Goal: Check status: Check status

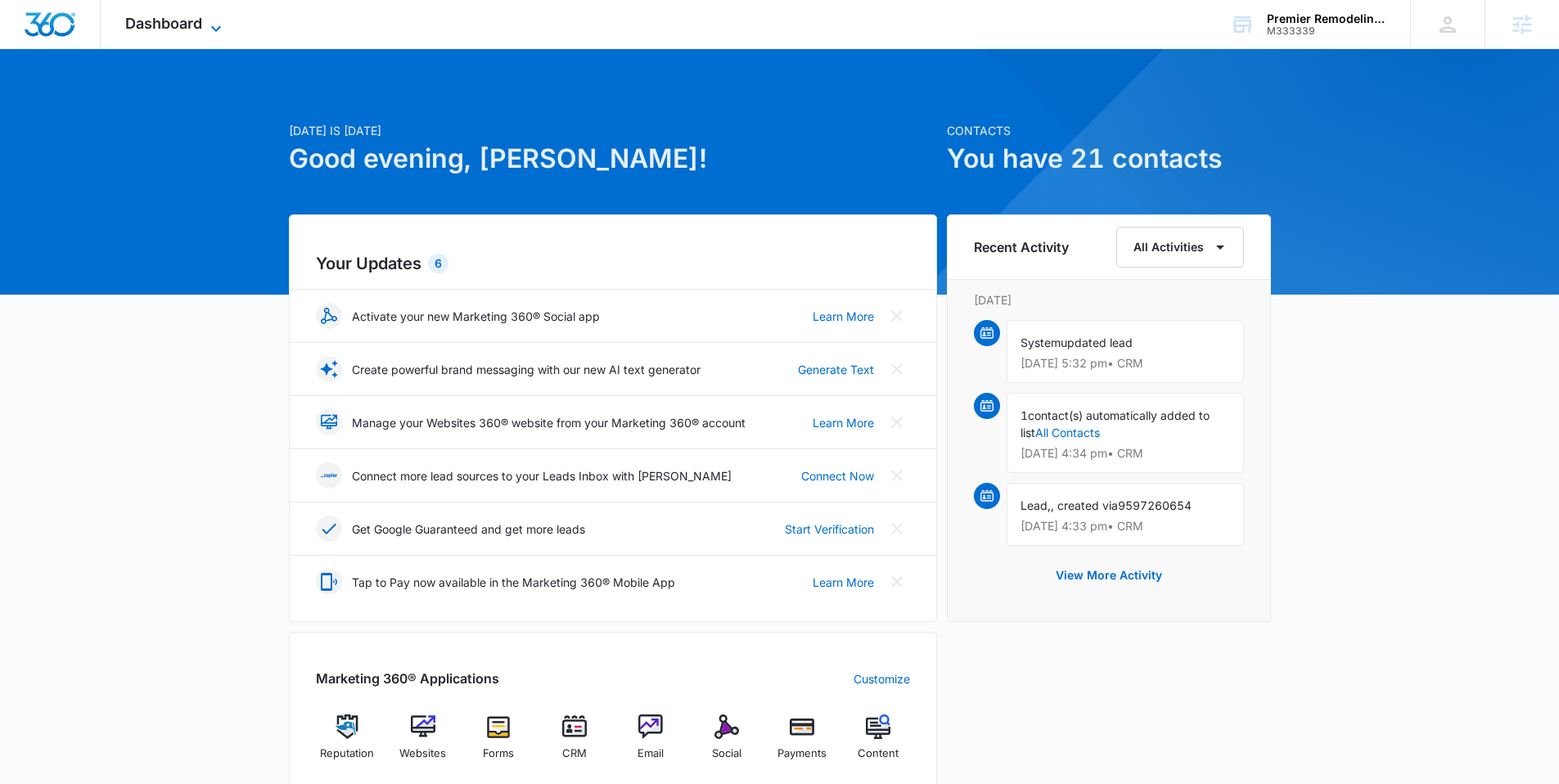
click at [133, 14] on span "Dashboard" at bounding box center [163, 23] width 77 height 17
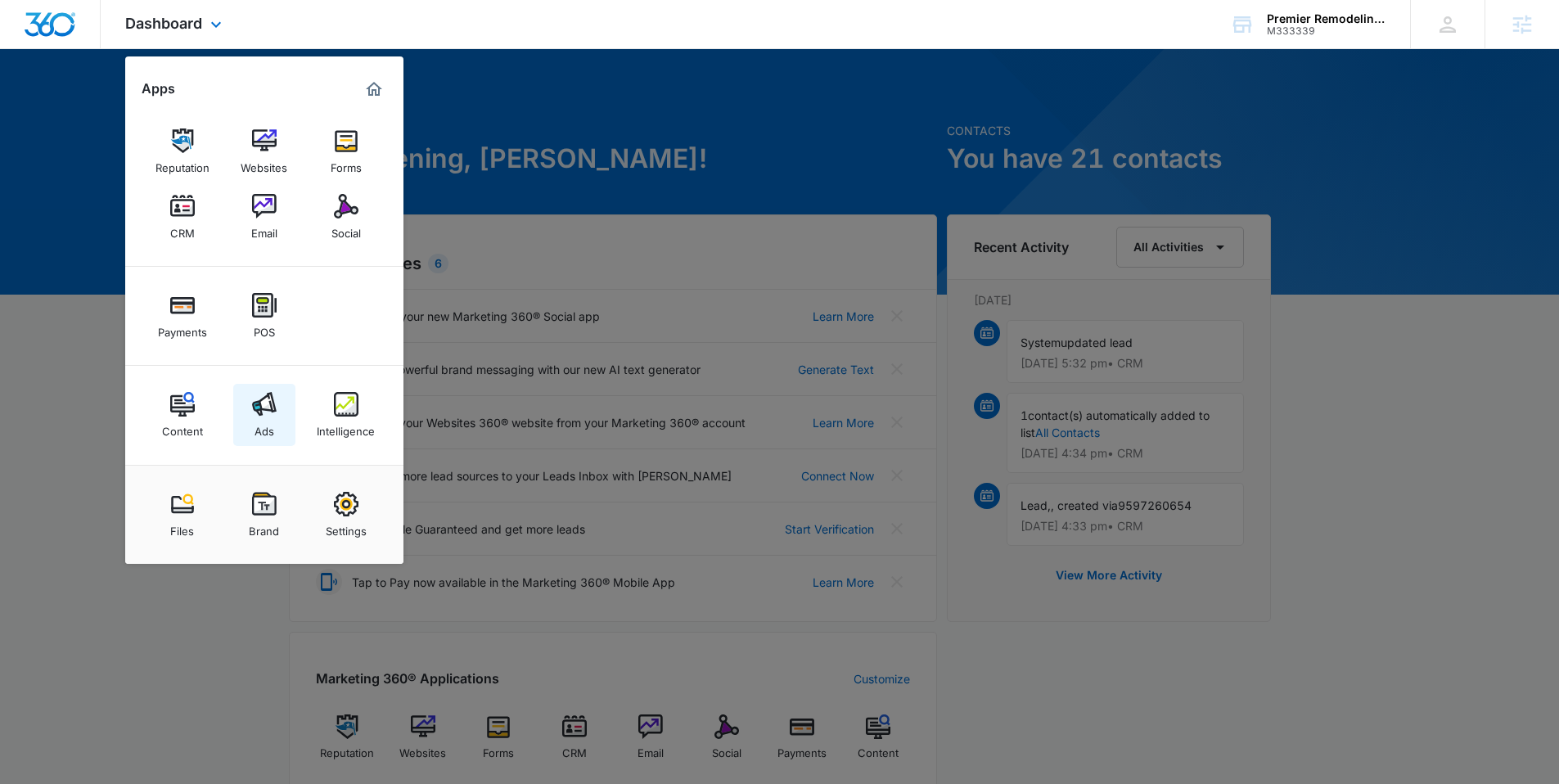
click at [268, 396] on img at bounding box center [264, 403] width 24 height 24
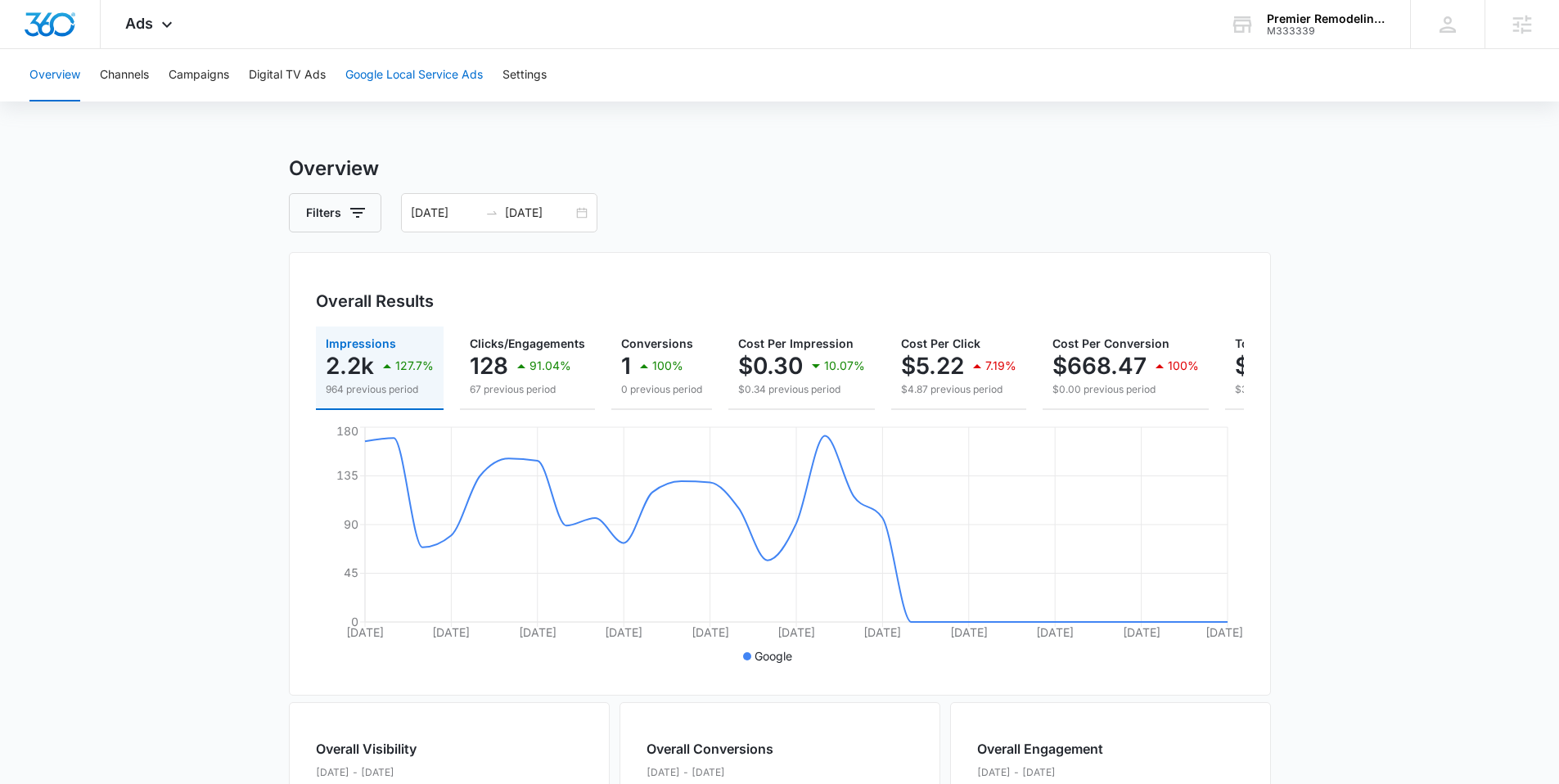
click at [403, 73] on button "Google Local Service Ads" at bounding box center [414, 75] width 138 height 52
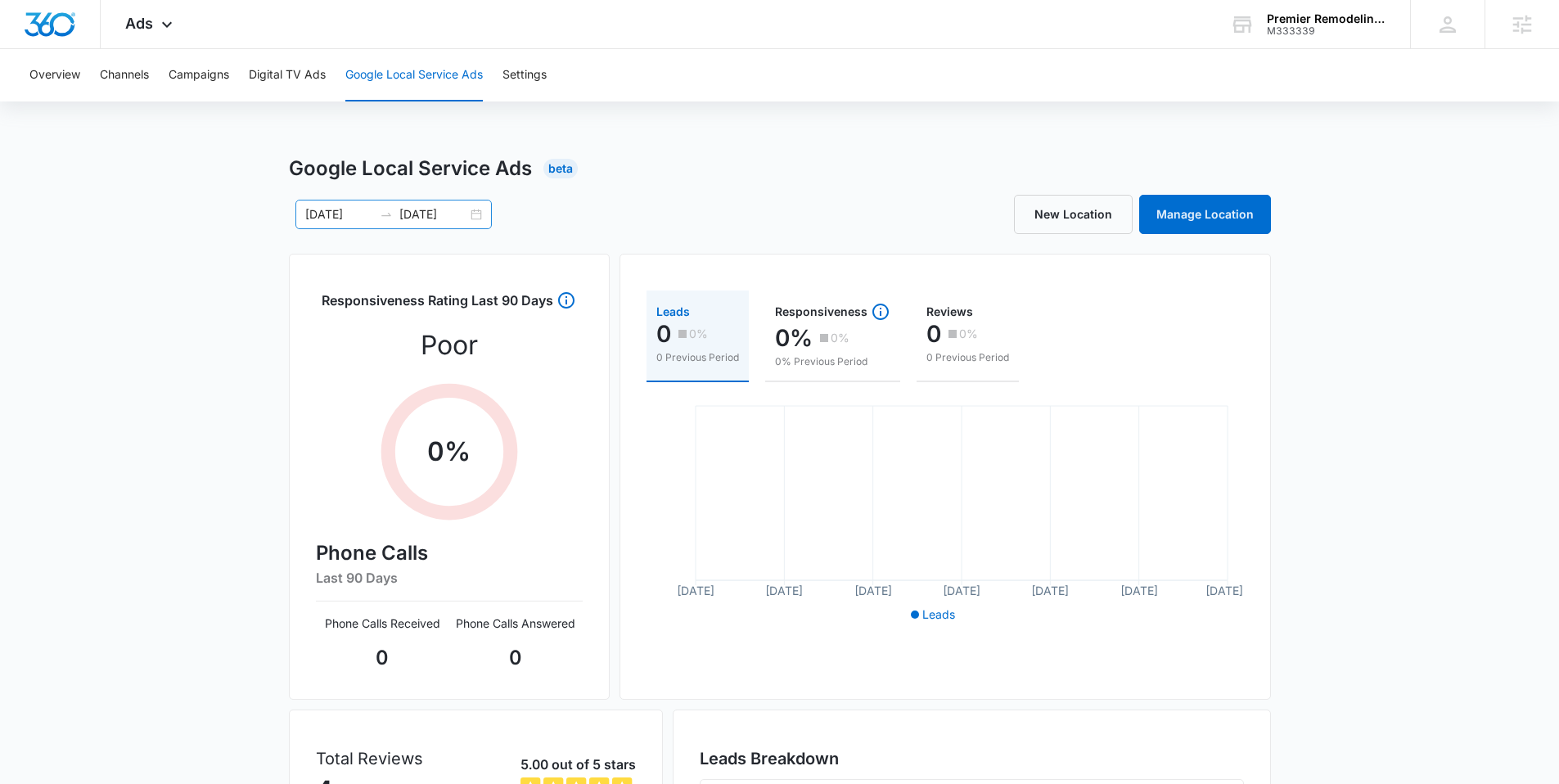
click at [480, 218] on div "08/25/2025 09/24/2025" at bounding box center [393, 214] width 197 height 30
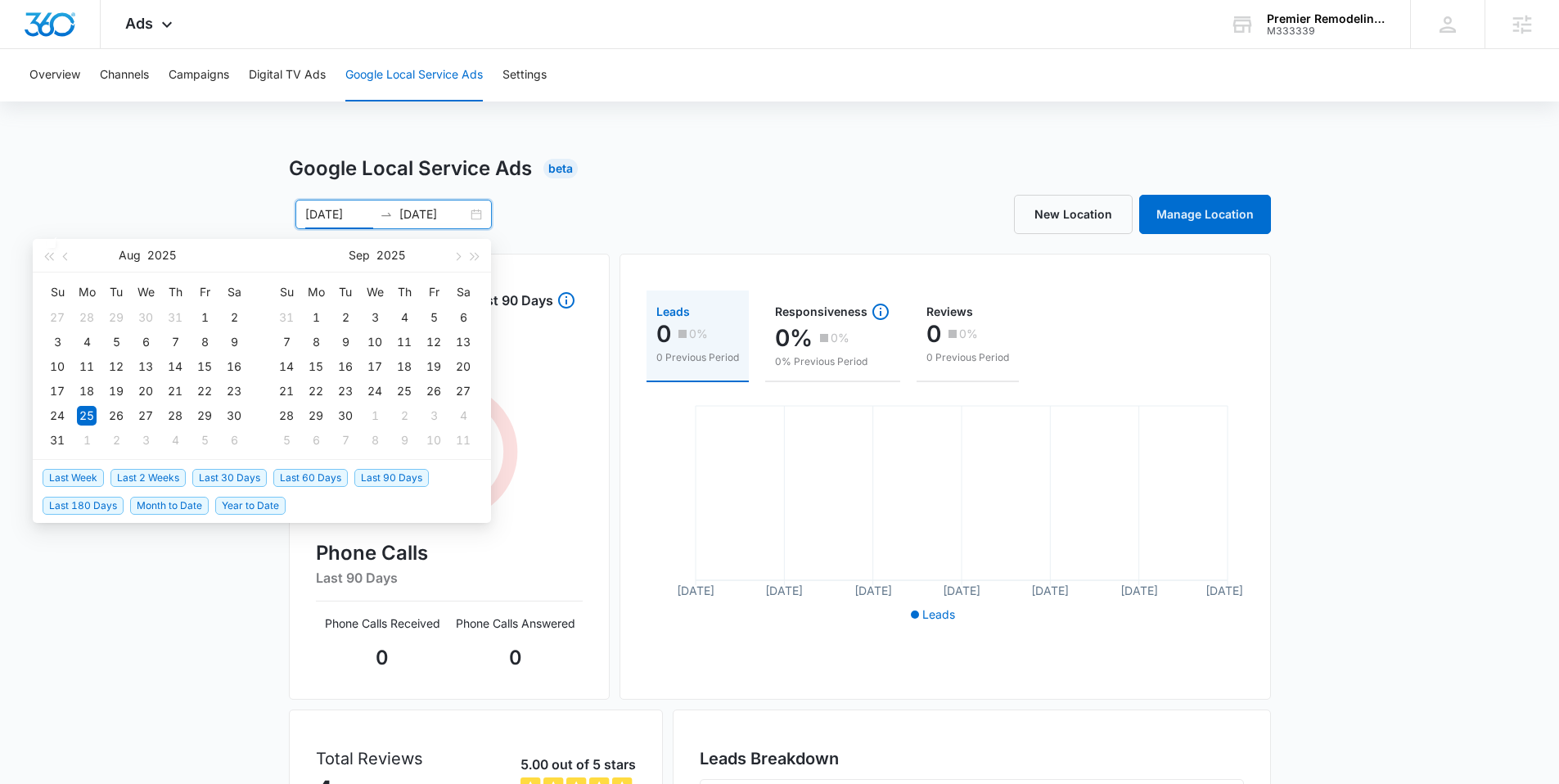
click at [57, 477] on span "Last Week" at bounding box center [73, 477] width 62 height 18
type input "10/02/2025"
type input "10/09/2025"
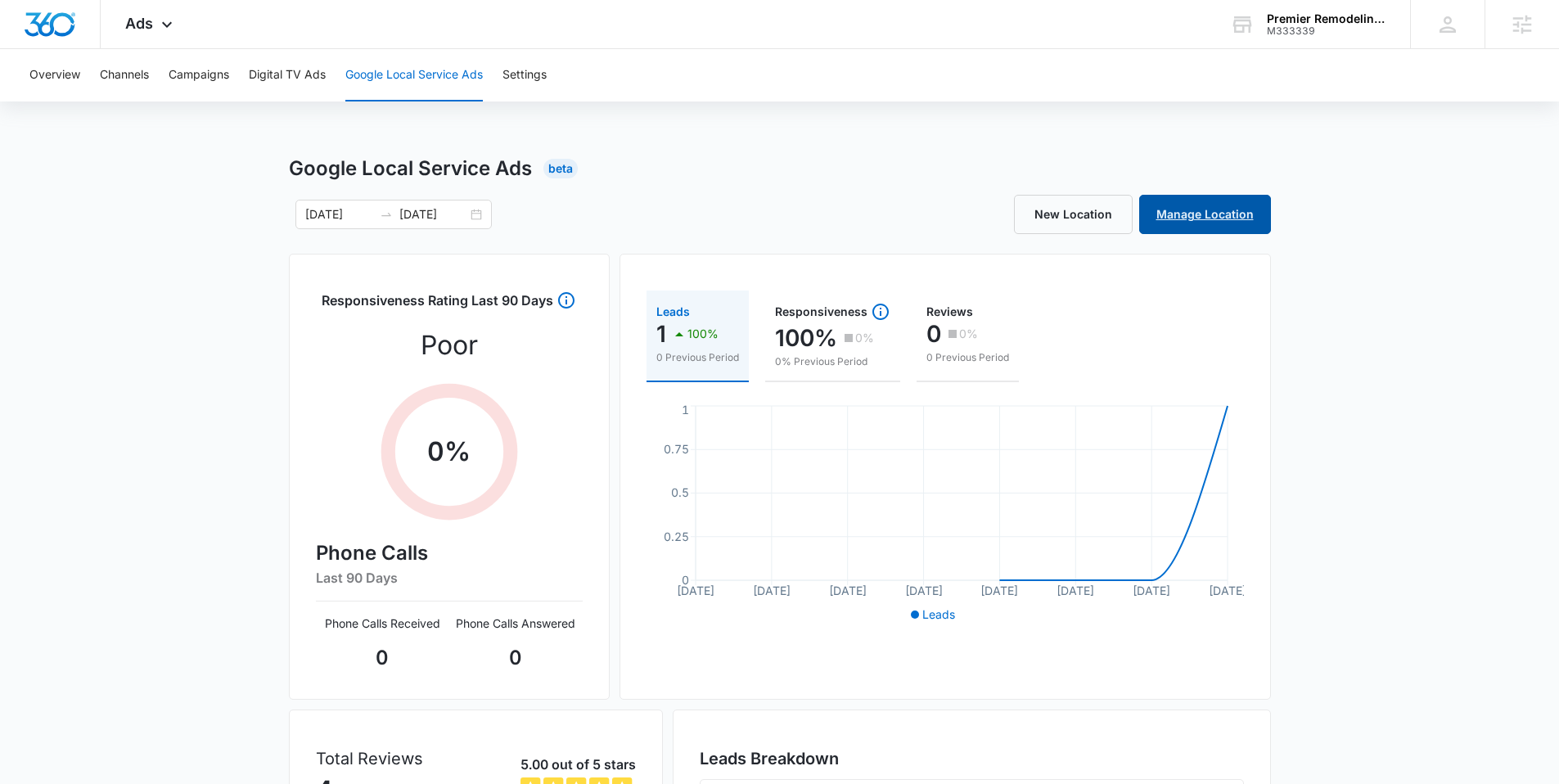
click at [1193, 211] on link "Manage Location" at bounding box center [1204, 214] width 132 height 40
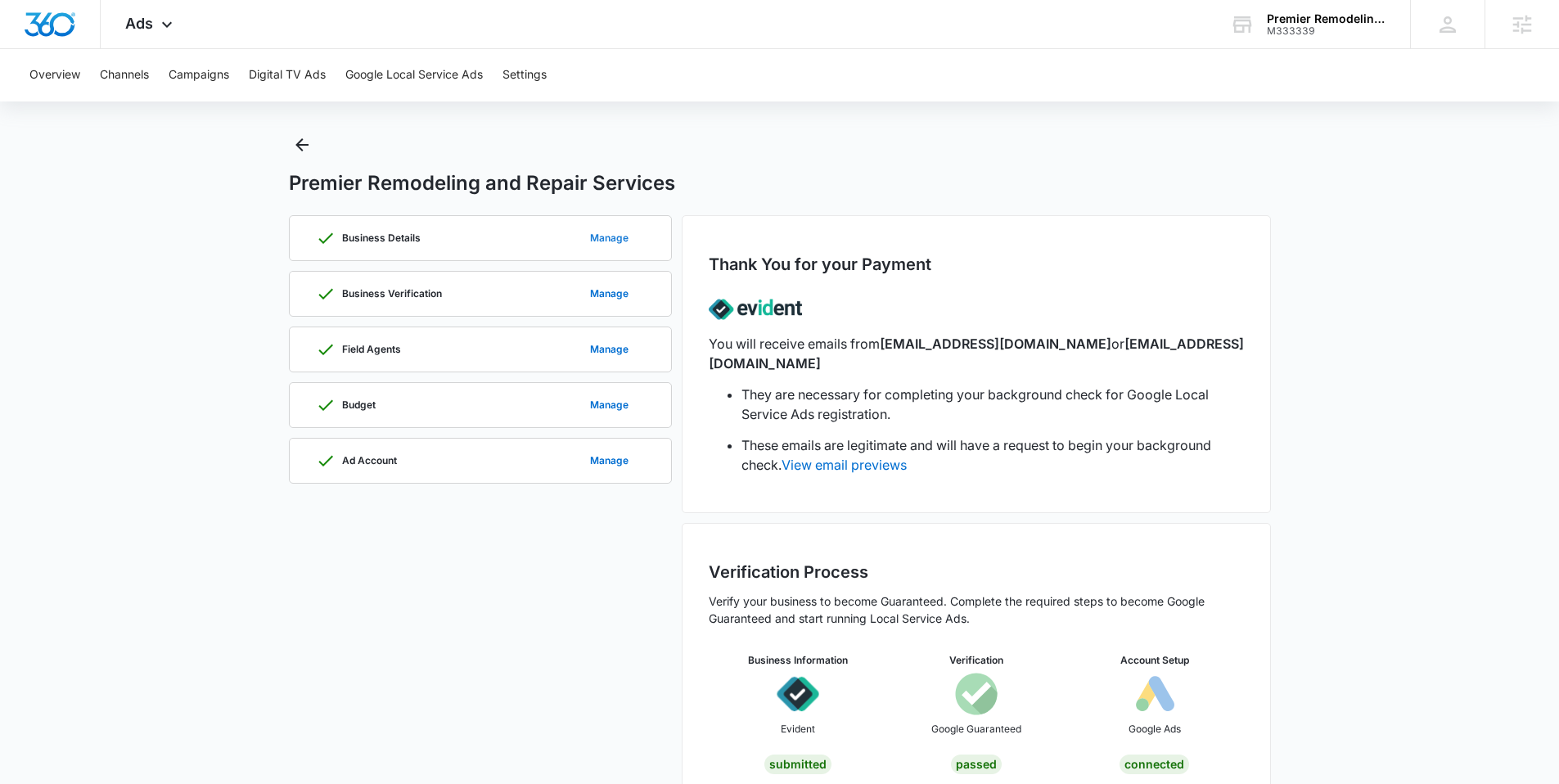
scroll to position [40, 0]
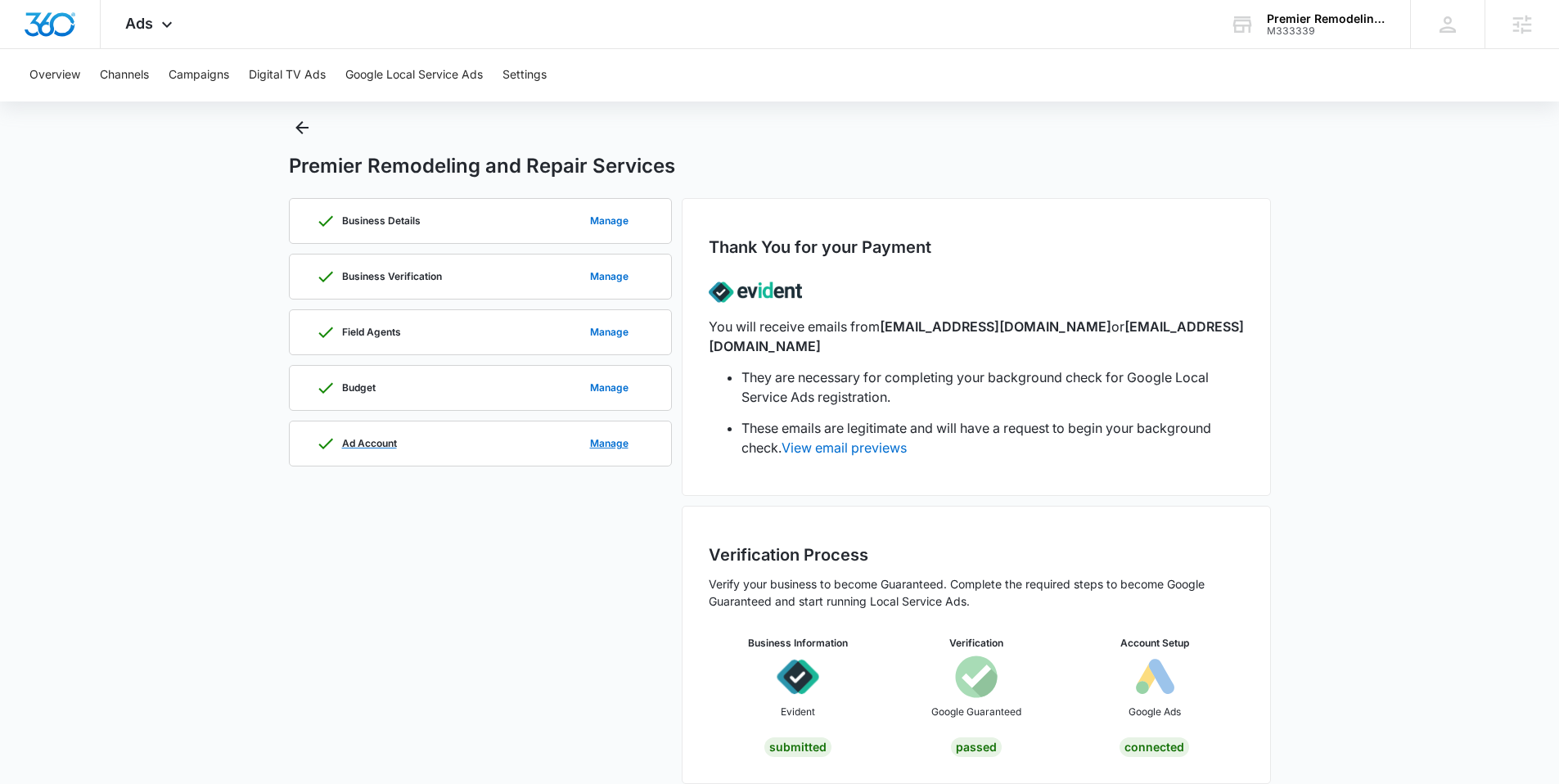
click at [520, 423] on div "Ad Account Manage" at bounding box center [480, 443] width 329 height 44
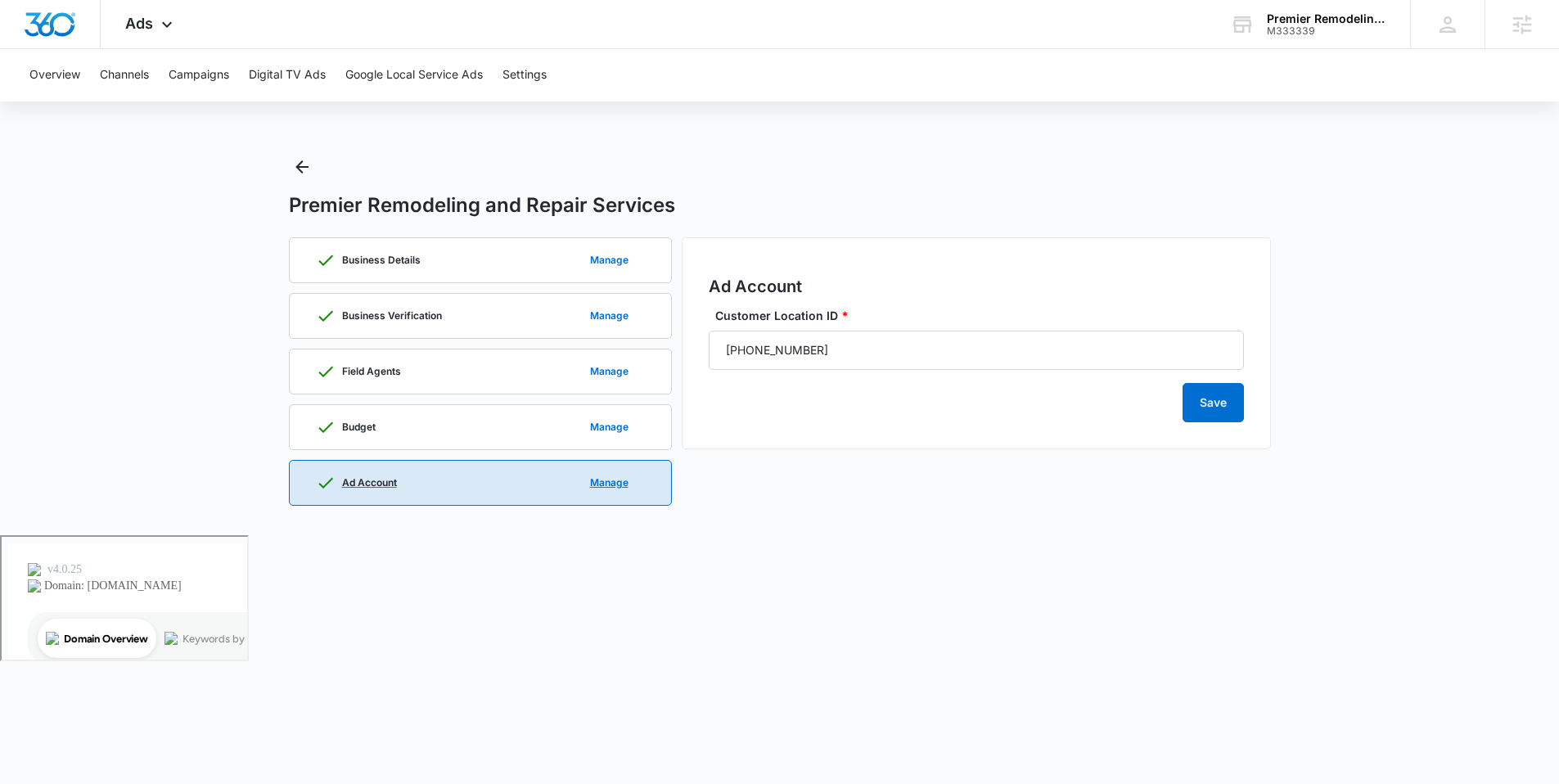
scroll to position [0, 0]
click at [306, 176] on icon "Back" at bounding box center [307, 166] width 19 height 19
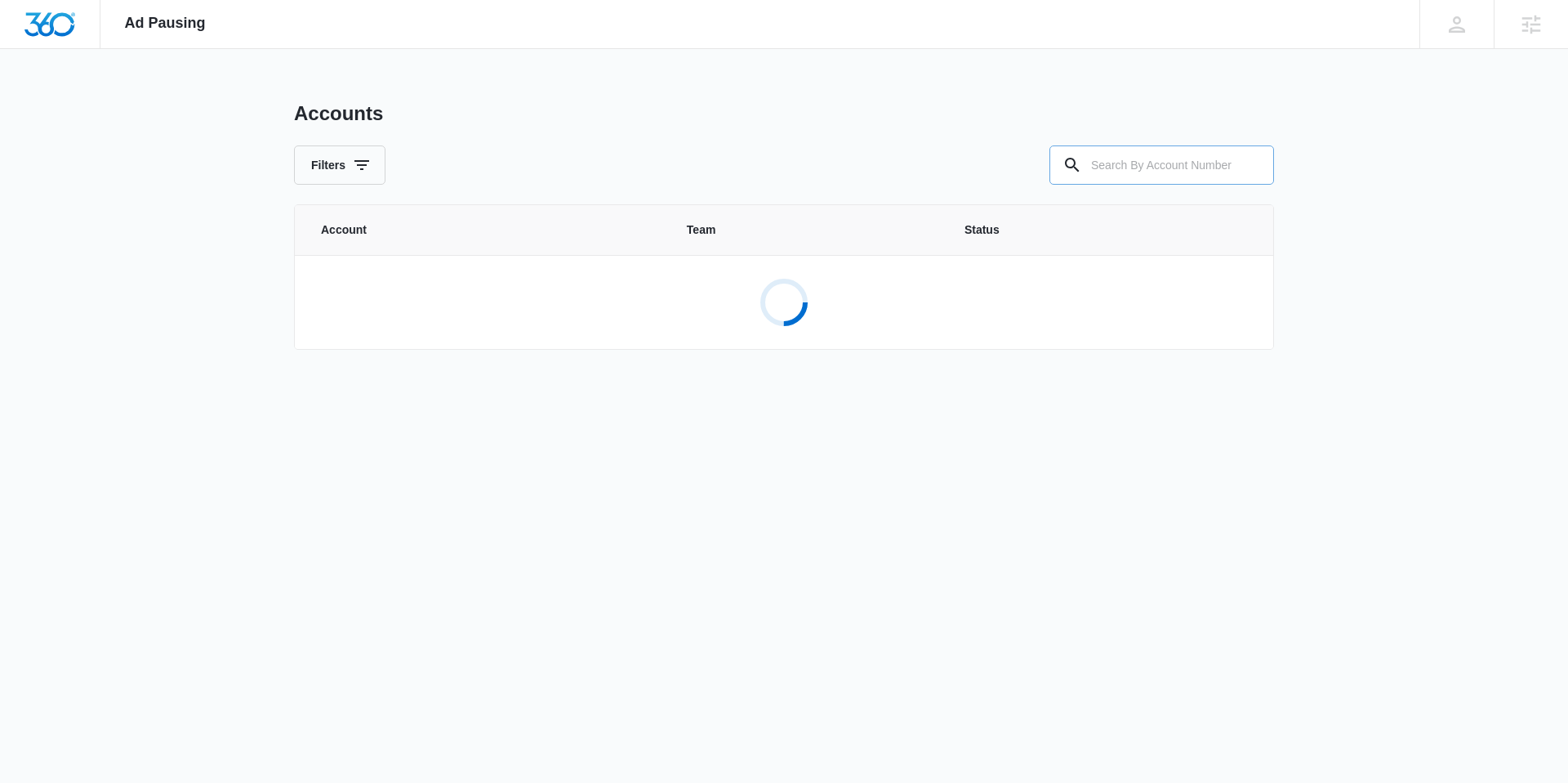
click at [1117, 173] on input "text" at bounding box center [1162, 165] width 225 height 40
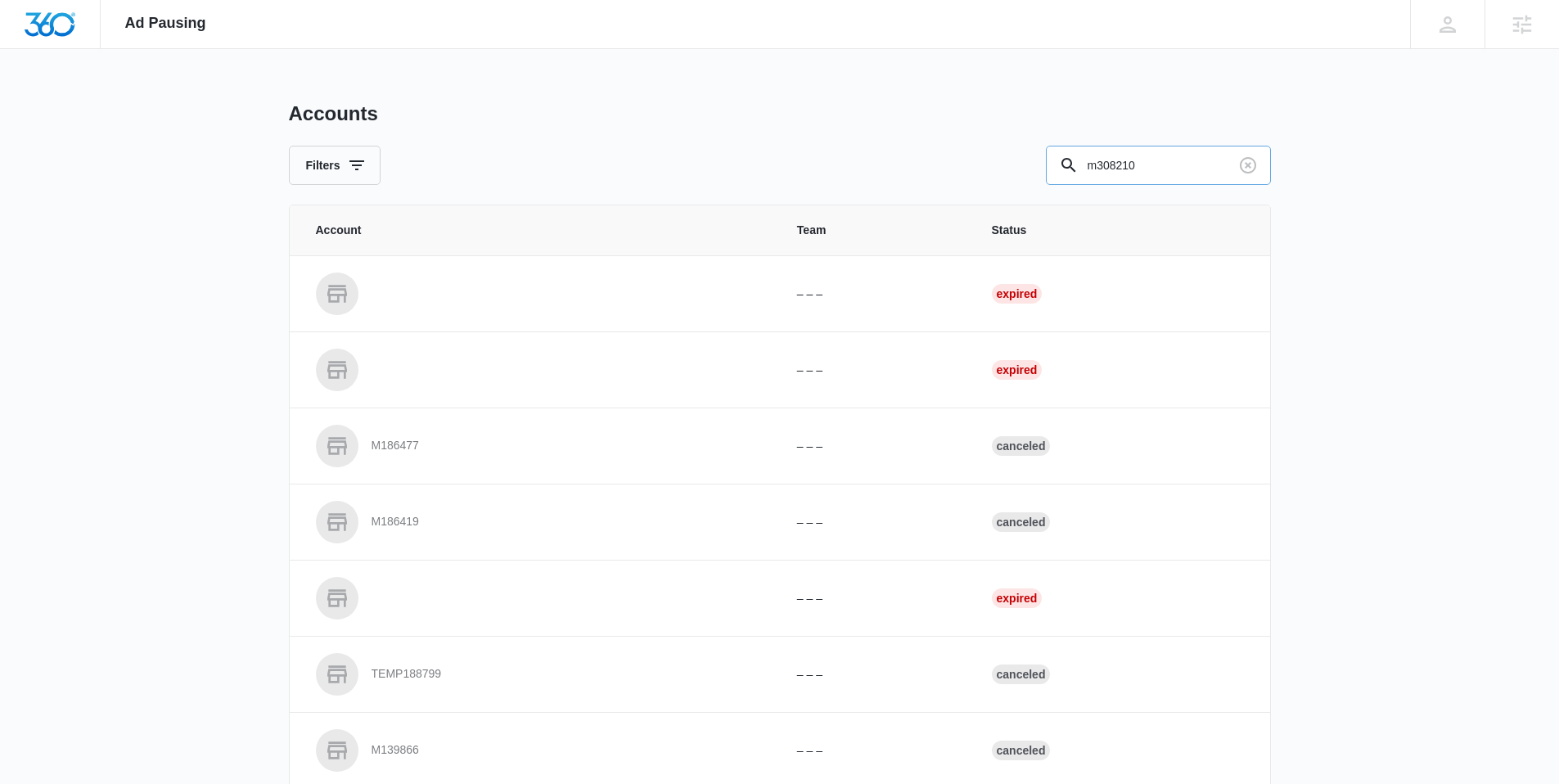
type input "m308210"
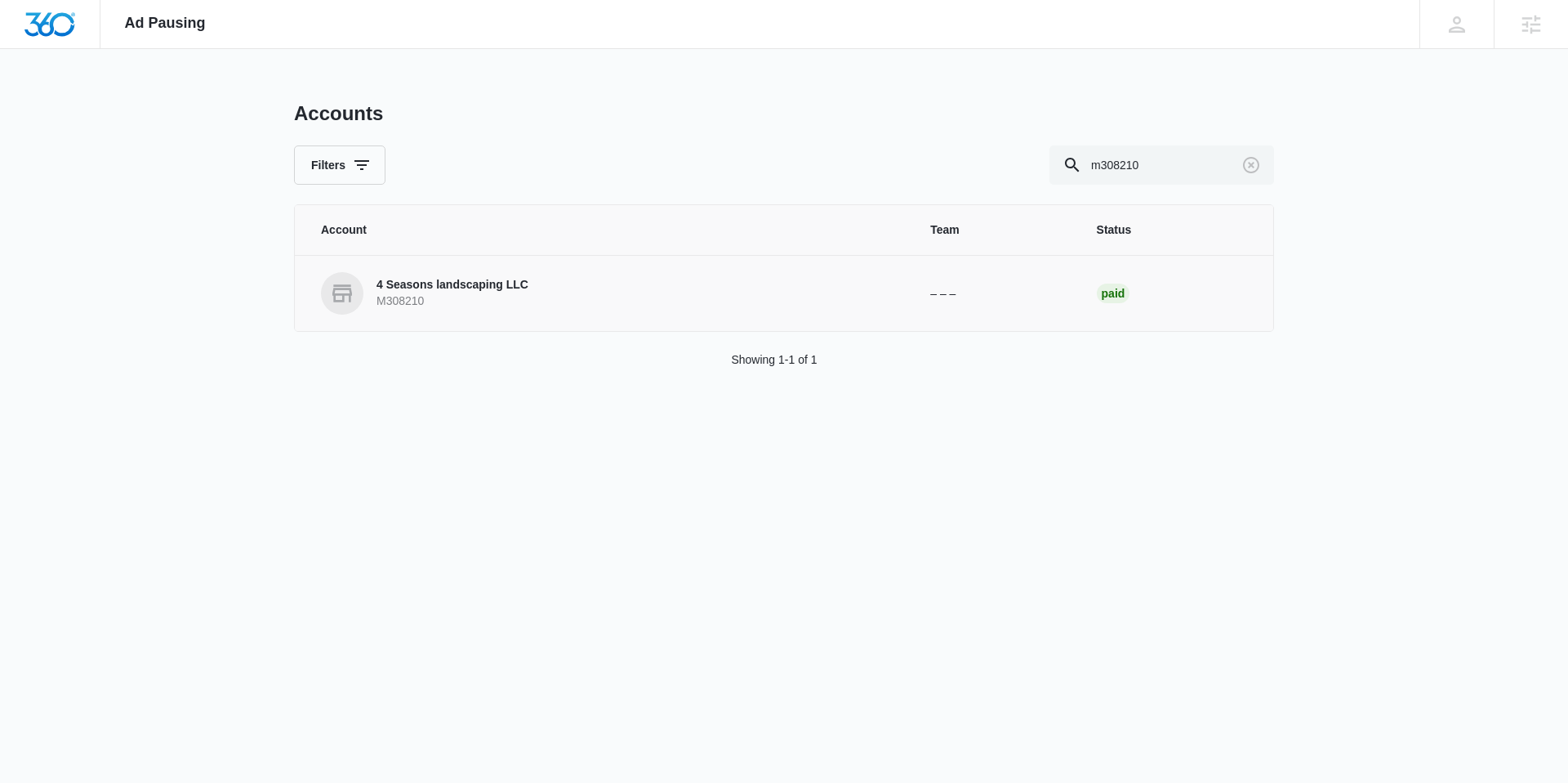
click at [477, 291] on p "4 Seasons landscaping LLC" at bounding box center [452, 285] width 152 height 16
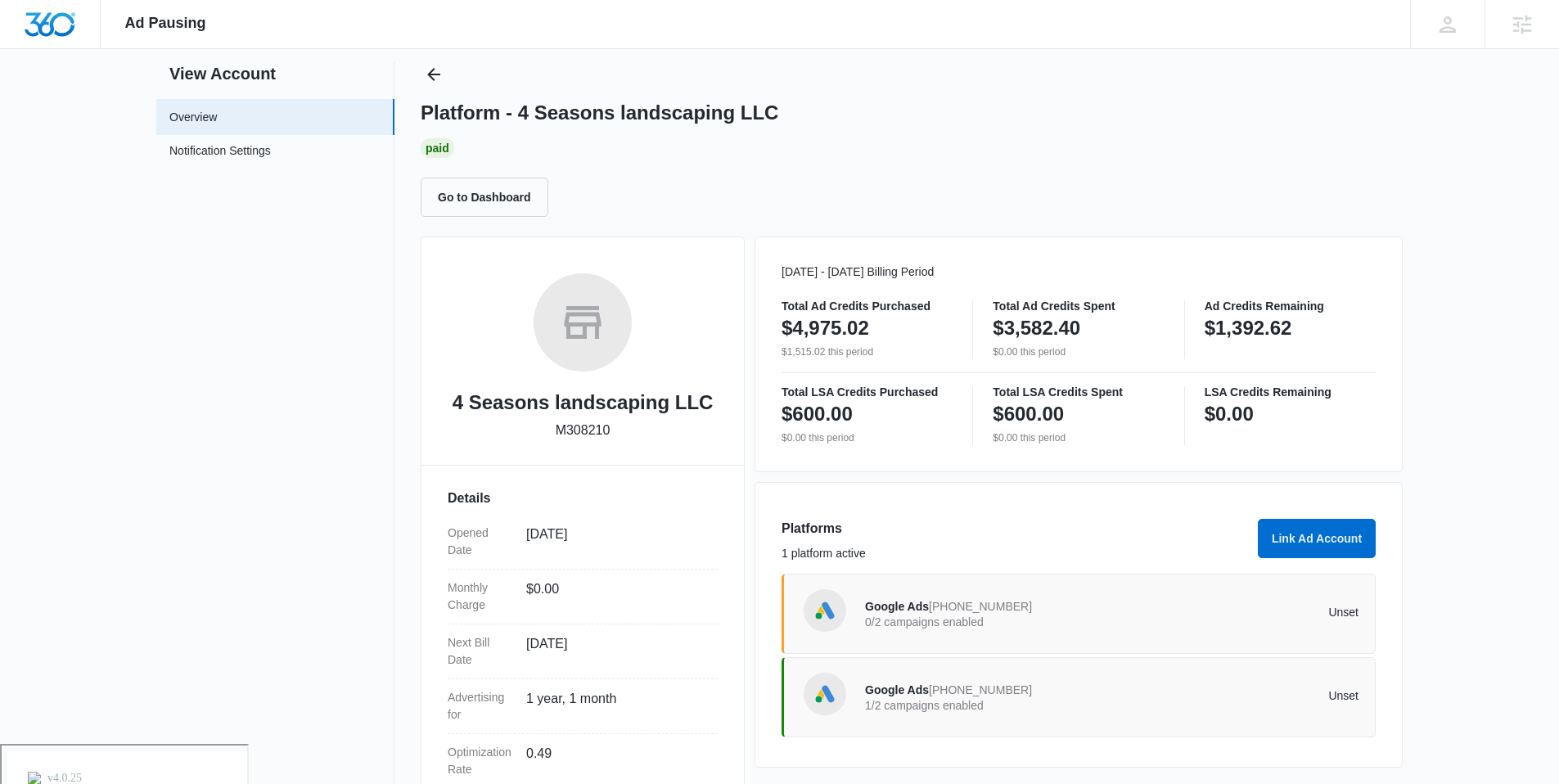
scroll to position [124, 0]
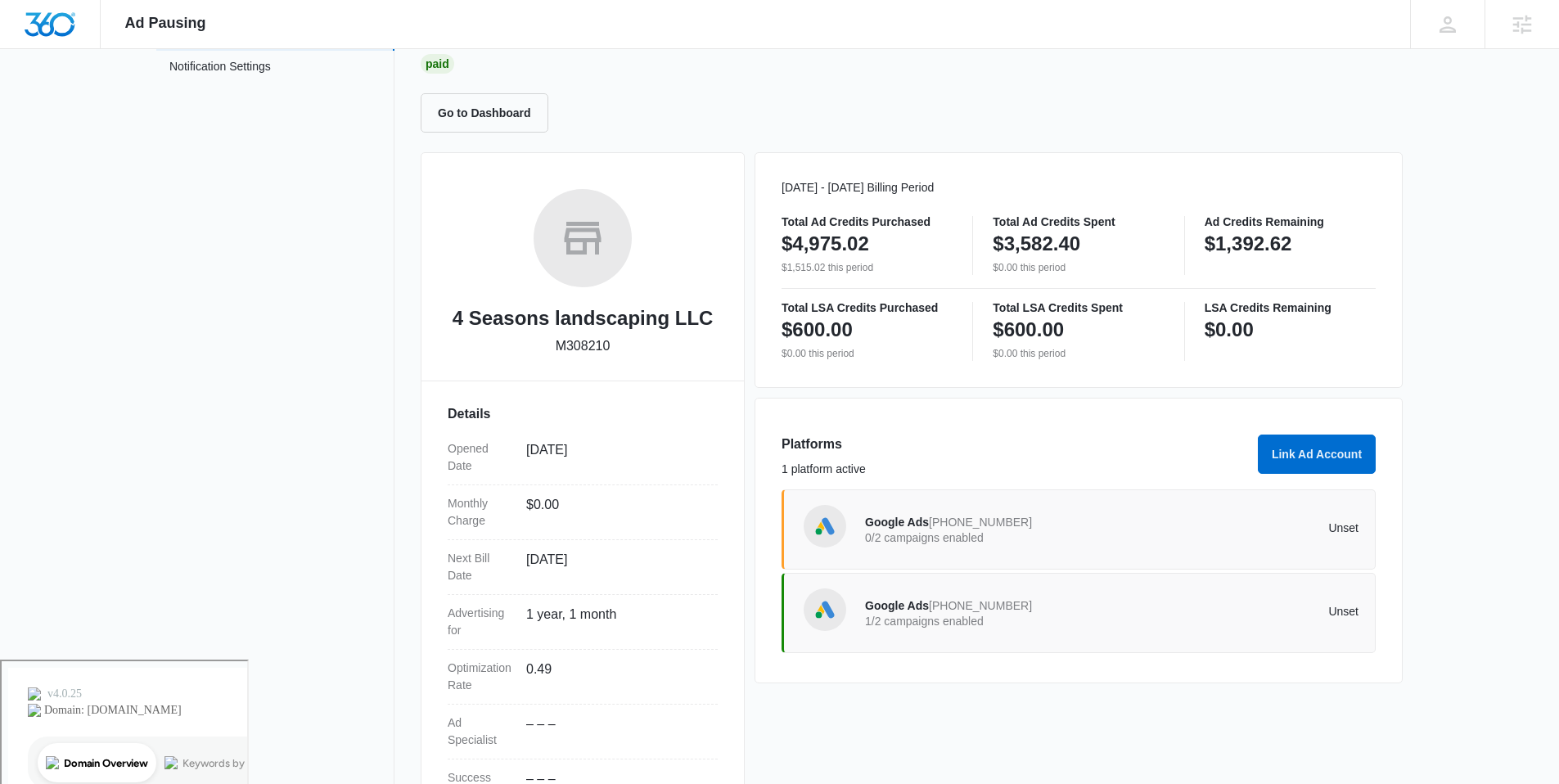
click at [996, 525] on span "[PHONE_NUMBER]" at bounding box center [980, 522] width 103 height 14
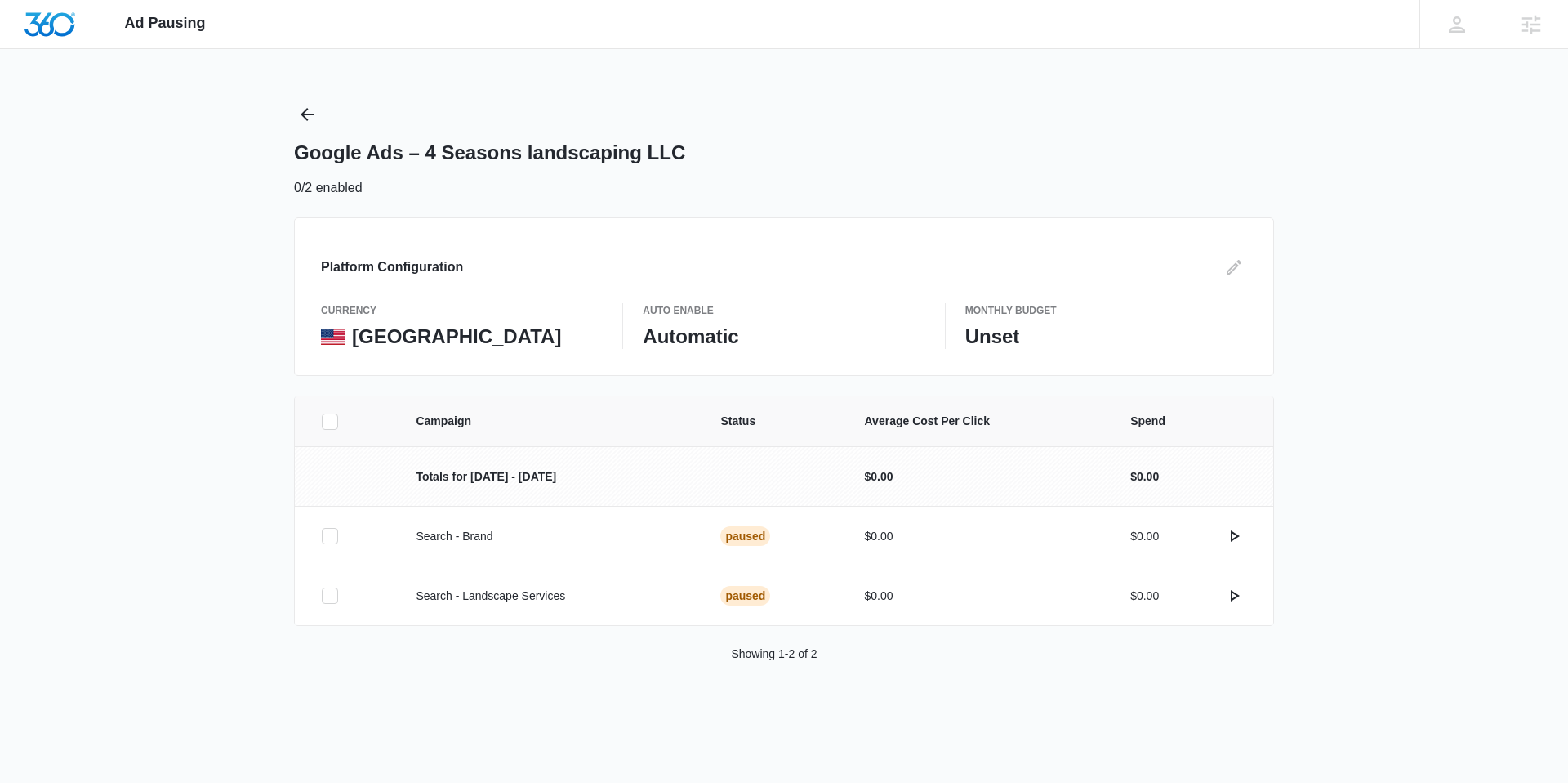
click at [273, 107] on div "Ad Pausing Apps Reputation Websites Forms CRM Email Social Payments POS Content…" at bounding box center [784, 391] width 1568 height 783
click at [307, 108] on icon "Back" at bounding box center [308, 115] width 13 height 13
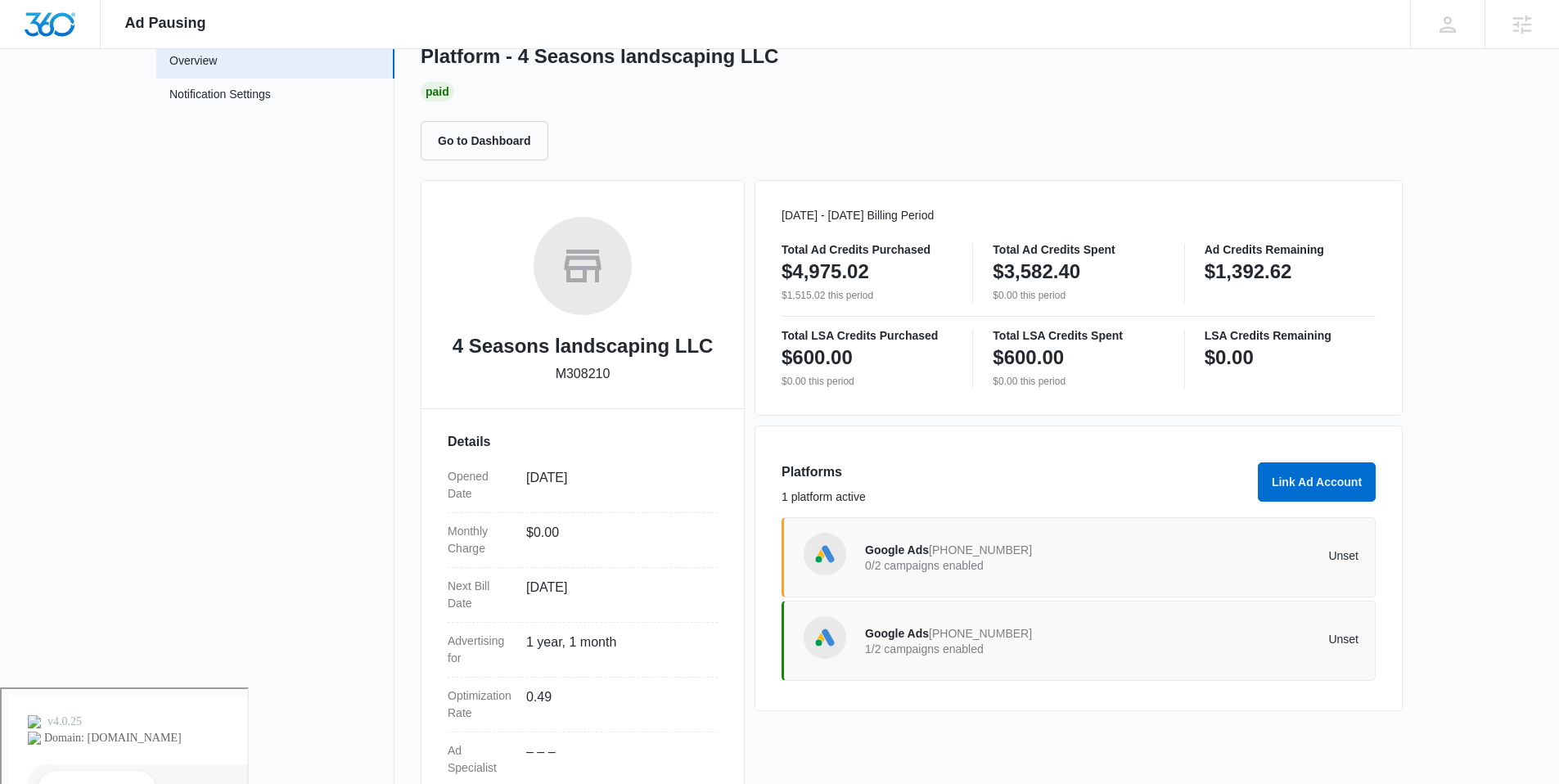
scroll to position [201, 0]
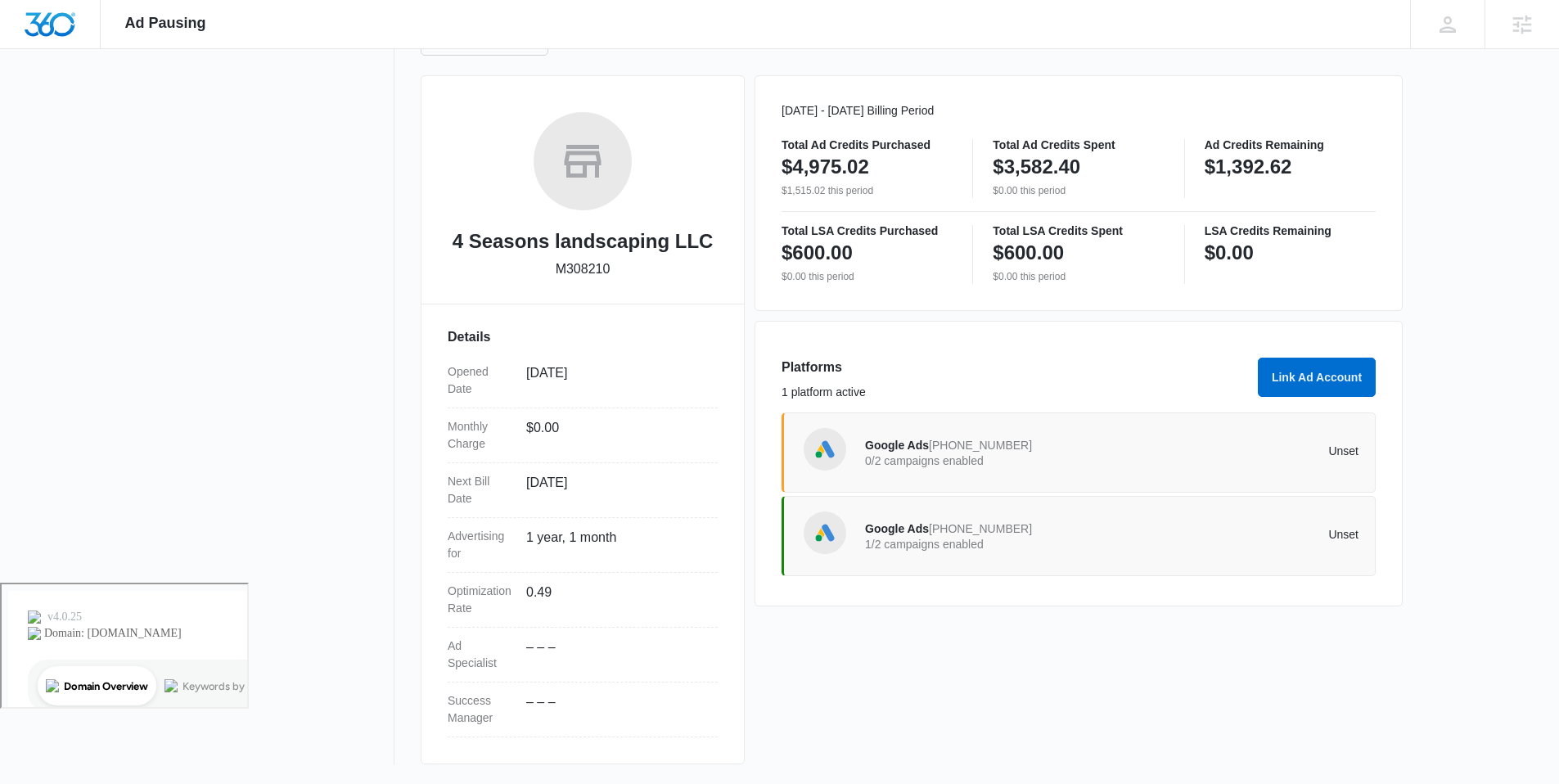
click at [957, 510] on div "Google Ads [PHONE_NUMBER] 1/2 campaigns enabled Unset" at bounding box center [1079, 535] width 594 height 80
